Goal: Transaction & Acquisition: Purchase product/service

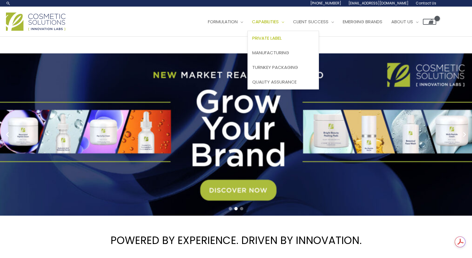
click at [282, 38] on span "Private Label" at bounding box center [266, 38] width 29 height 6
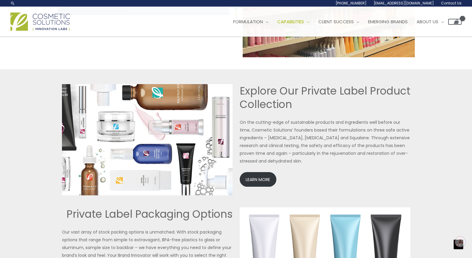
scroll to position [1236, 0]
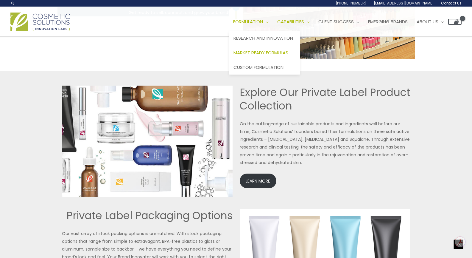
click at [267, 54] on span "Market Ready Formulas" at bounding box center [260, 52] width 55 height 6
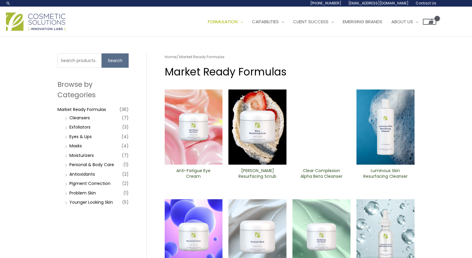
click at [66, 157] on li "Moisturizers (7)" at bounding box center [95, 155] width 65 height 8
click at [66, 154] on li "Moisturizers (7)" at bounding box center [95, 155] width 65 height 8
click at [84, 154] on link "Moisturizers" at bounding box center [81, 155] width 24 height 6
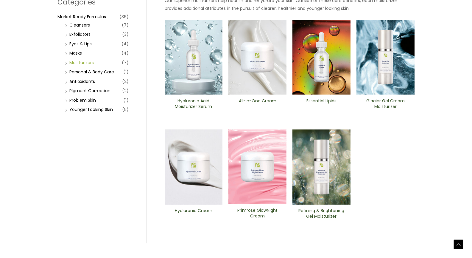
scroll to position [93, 0]
click at [101, 70] on link "Personal & Body Care" at bounding box center [91, 71] width 45 height 6
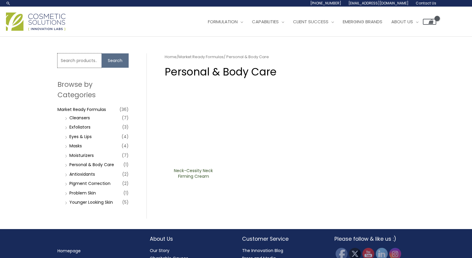
click at [83, 62] on input "Search for:" at bounding box center [79, 60] width 44 height 14
type input "sunscreen"
click at [116, 56] on button "Search" at bounding box center [115, 60] width 27 height 14
